Goal: Information Seeking & Learning: Compare options

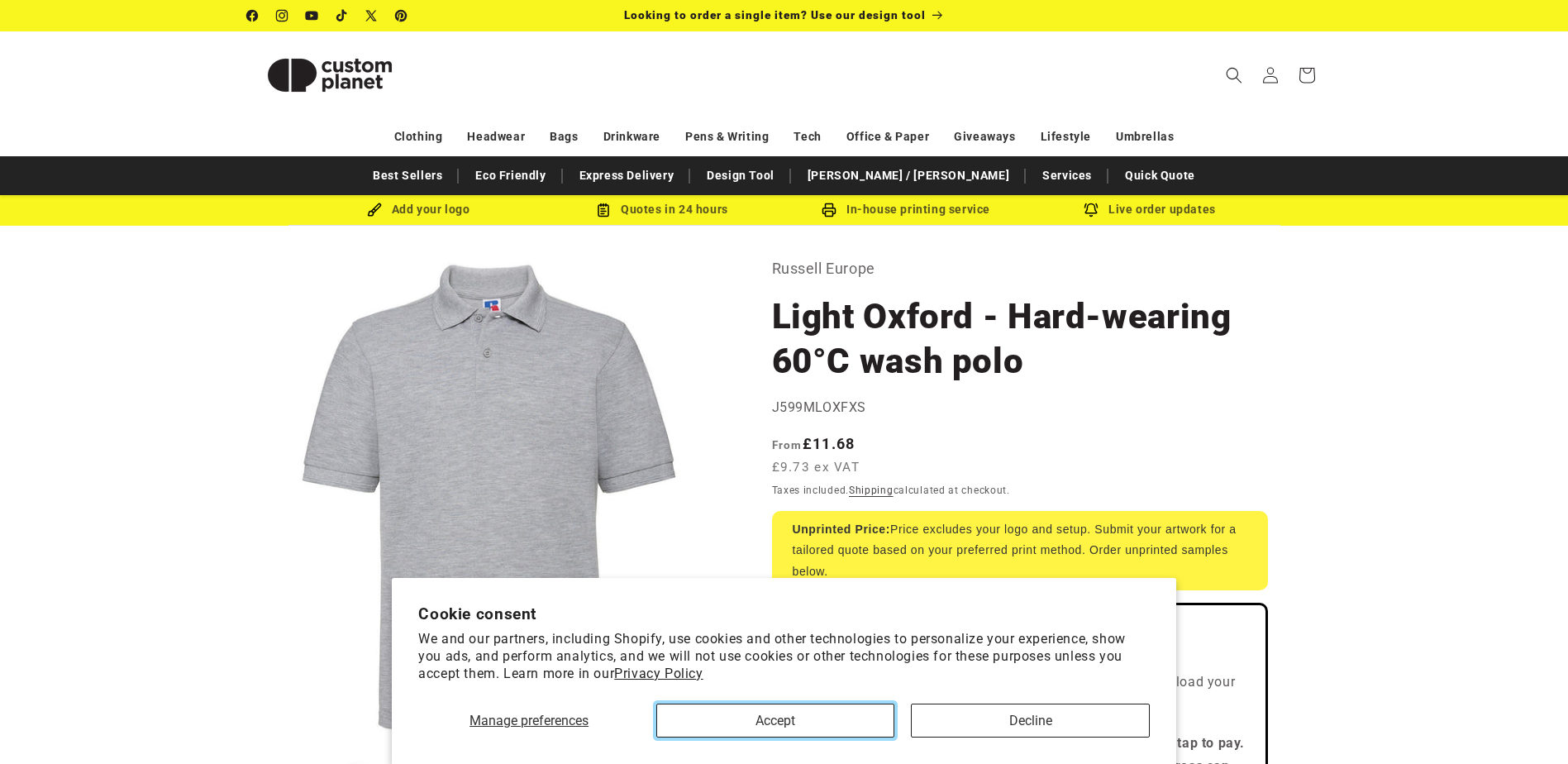
click at [778, 726] on button "Accept" at bounding box center [775, 721] width 238 height 34
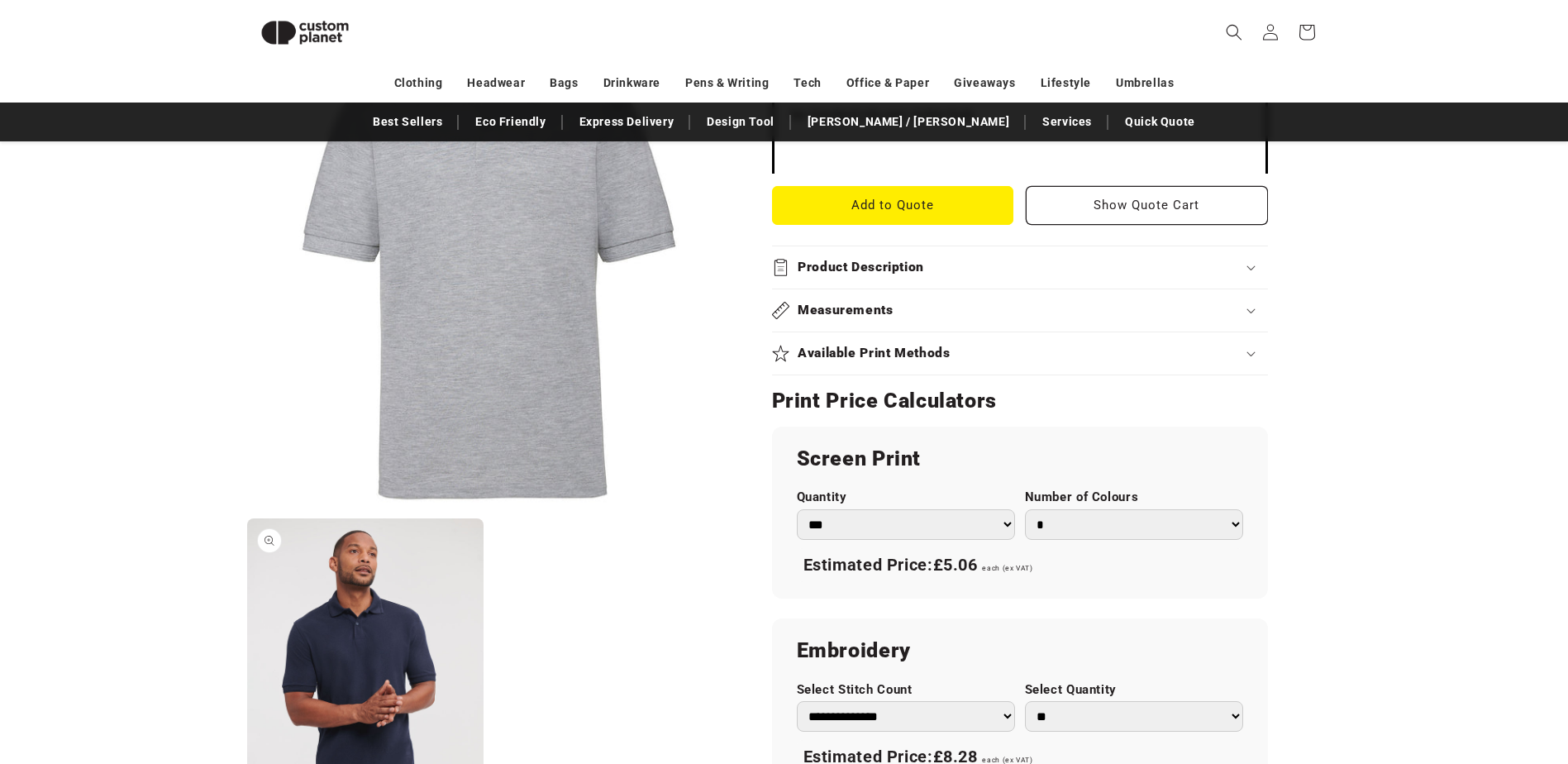
scroll to position [804, 0]
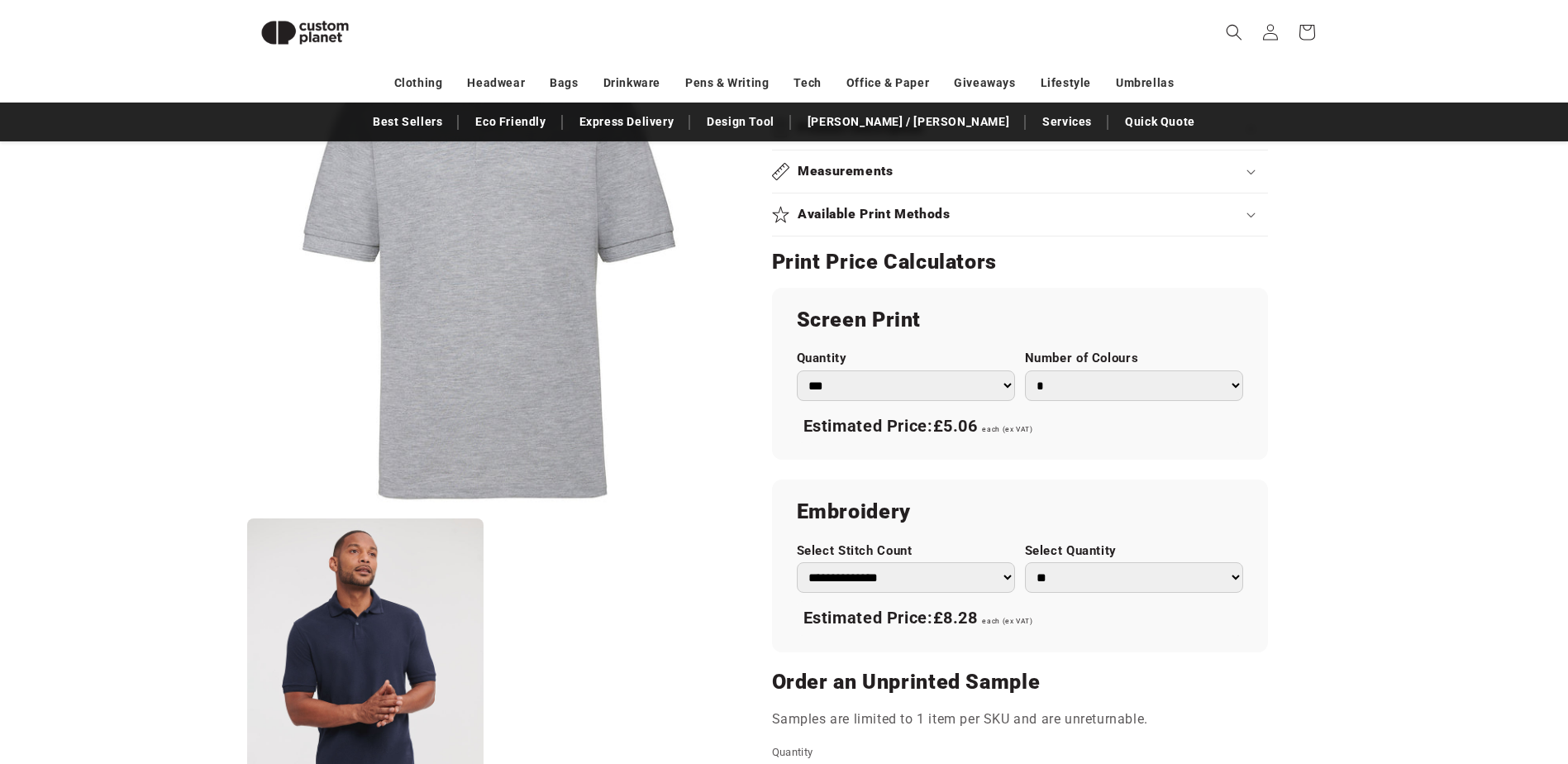
click at [662, 582] on ul "Open media 1 in modal Open media 2 in modal" at bounding box center [489, 414] width 484 height 778
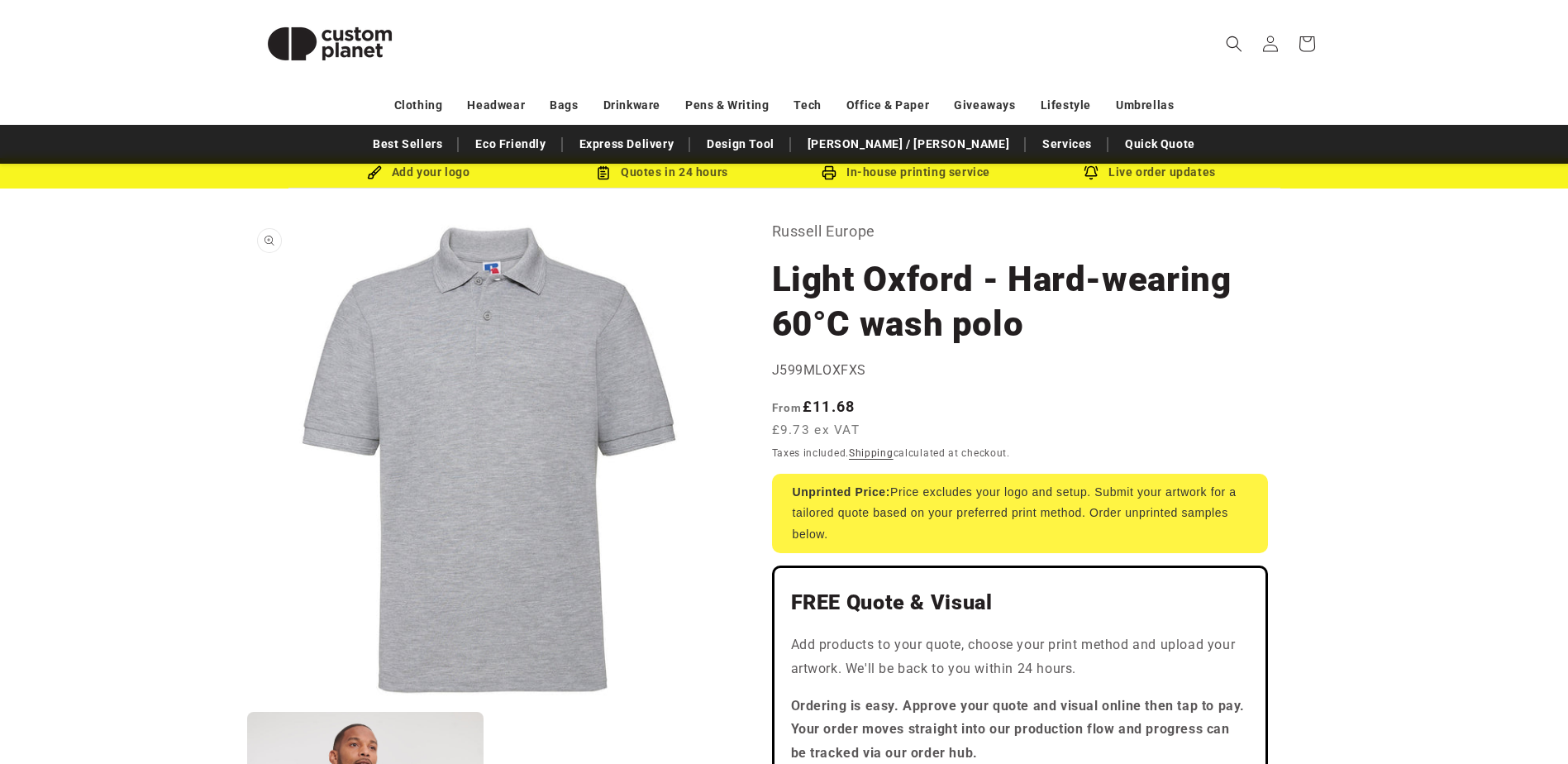
scroll to position [0, 0]
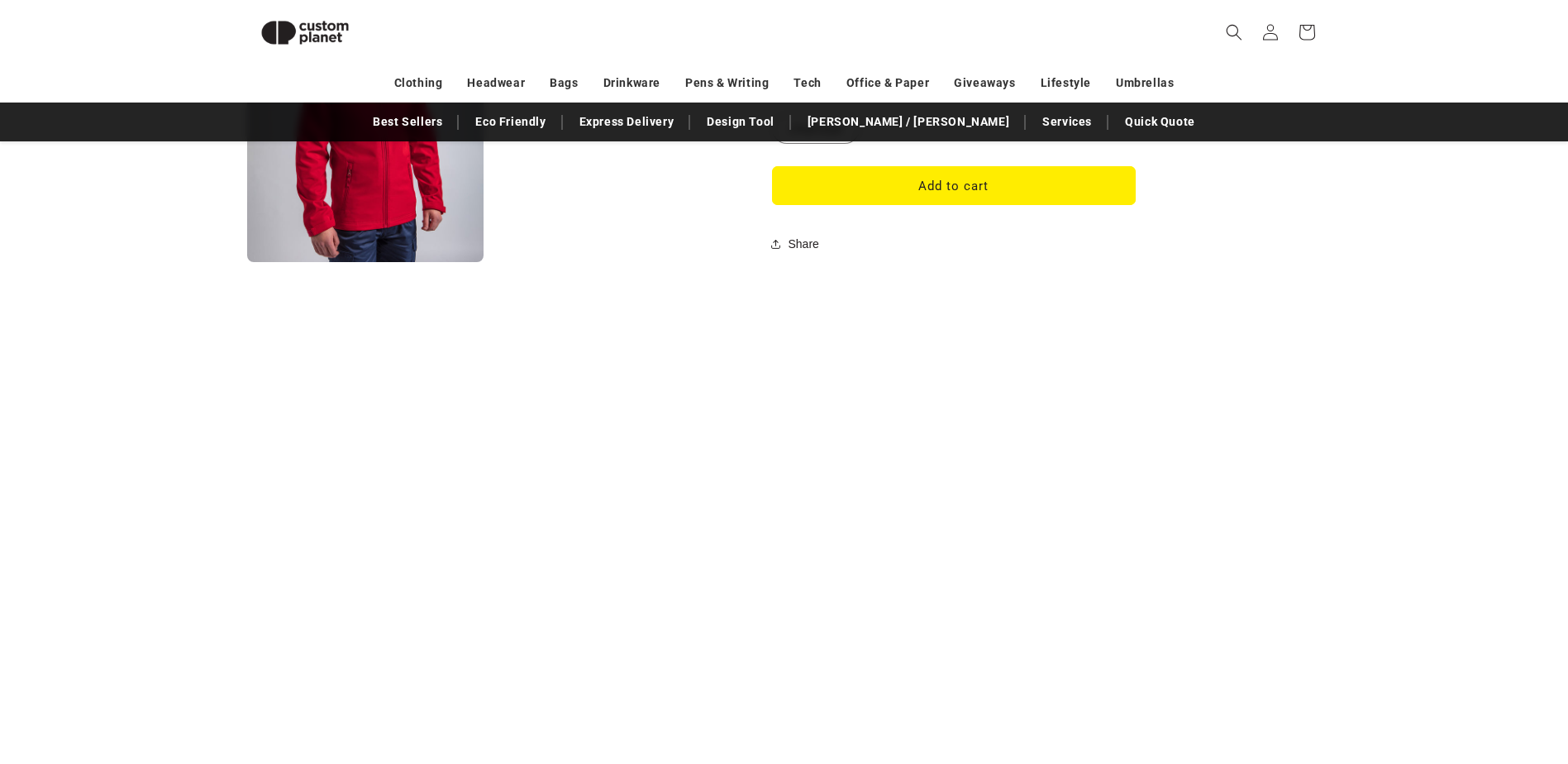
scroll to position [1769, 0]
